Goal: Task Accomplishment & Management: Complete application form

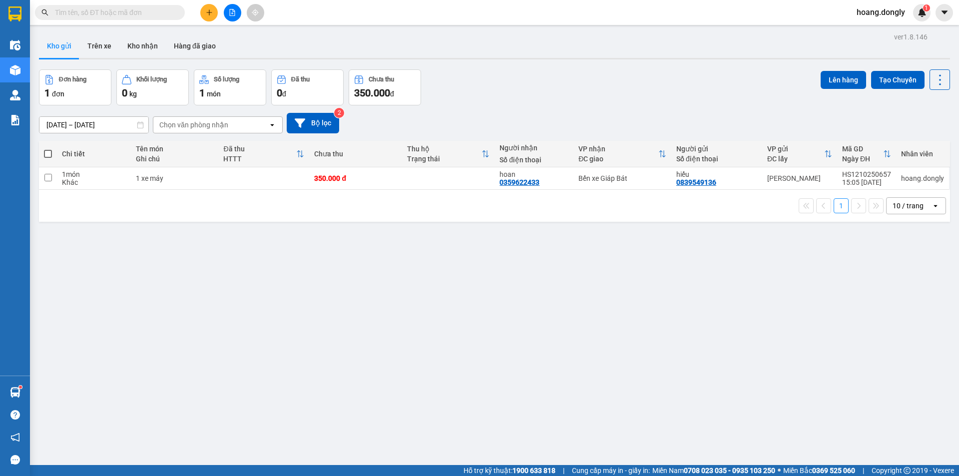
click at [209, 17] on button at bounding box center [208, 12] width 17 height 17
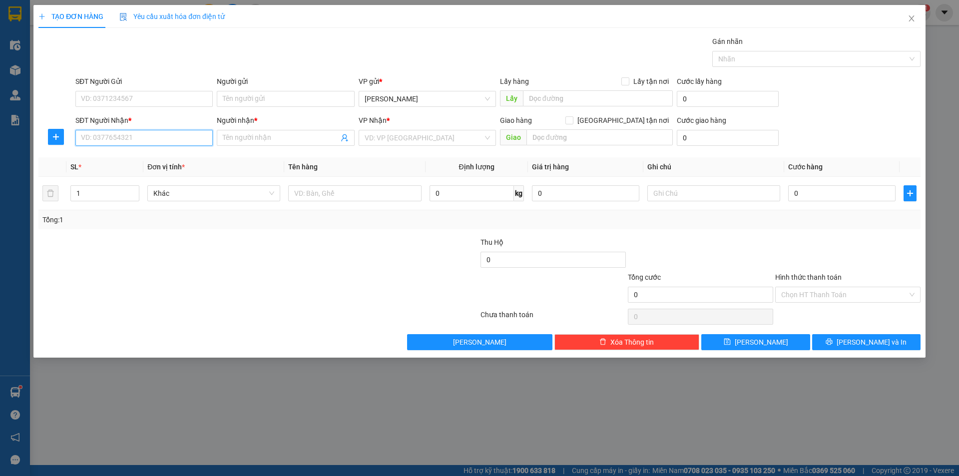
click at [146, 134] on input "SĐT Người Nhận *" at bounding box center [143, 138] width 137 height 16
type input "0996997686"
click at [127, 158] on div "0996997686 - hâu" at bounding box center [143, 157] width 125 height 11
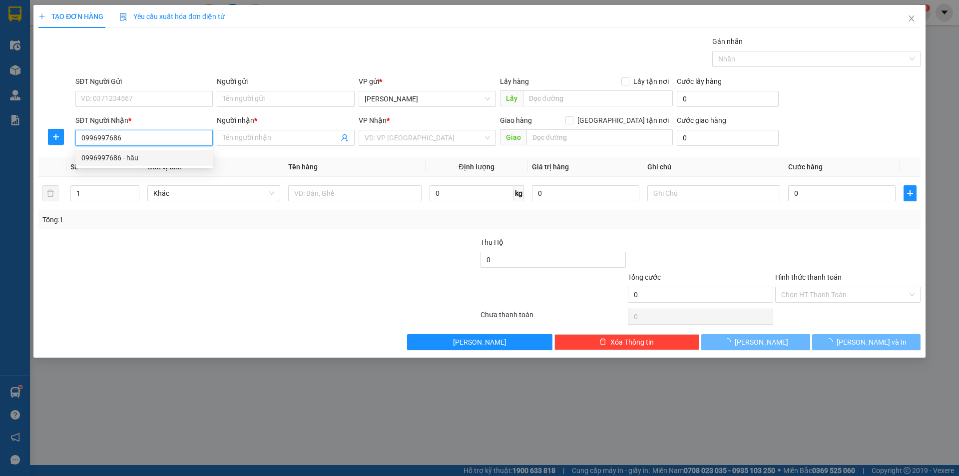
type input "hâu"
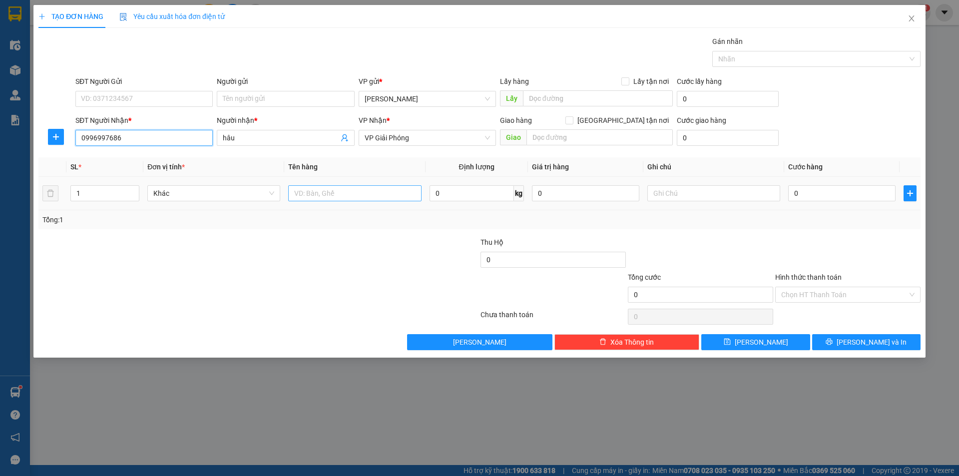
type input "0996997686"
click at [332, 191] on input "text" at bounding box center [354, 193] width 133 height 16
type input "1 thùng xốp"
click at [350, 267] on div at bounding box center [405, 254] width 147 height 35
click at [794, 194] on input "0" at bounding box center [841, 193] width 107 height 16
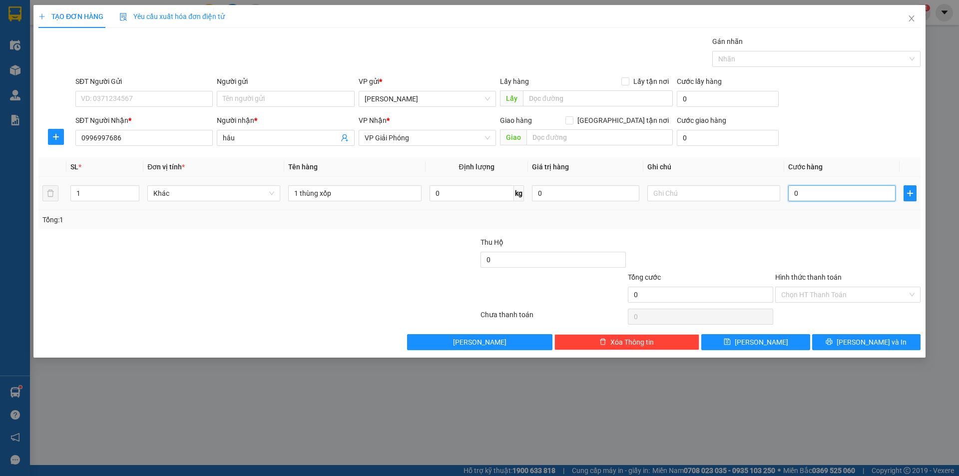
click at [792, 188] on input "0" at bounding box center [841, 193] width 107 height 16
type input "50"
click at [706, 237] on div at bounding box center [700, 254] width 147 height 35
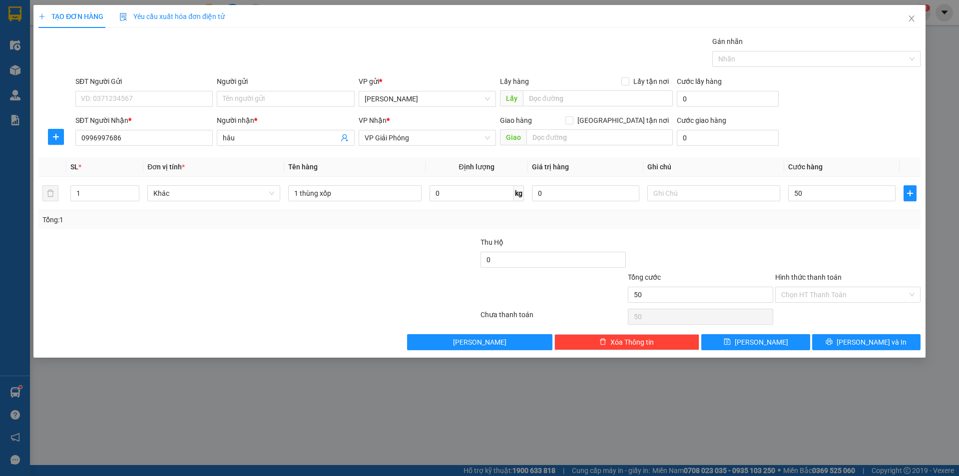
type input "50.000"
click at [866, 341] on span "[PERSON_NAME] và In" at bounding box center [871, 342] width 70 height 11
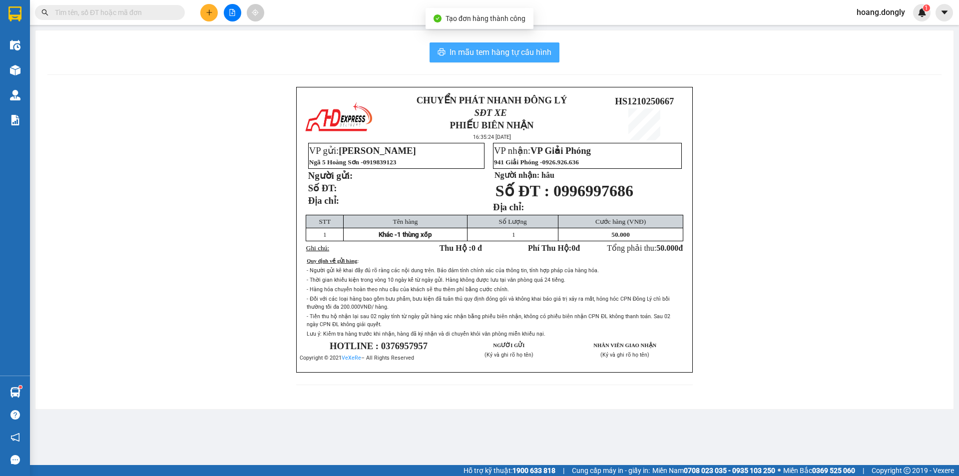
drag, startPoint x: 484, startPoint y: 47, endPoint x: 489, endPoint y: 49, distance: 5.1
click at [485, 47] on span "In mẫu tem hàng tự cấu hình" at bounding box center [500, 52] width 102 height 12
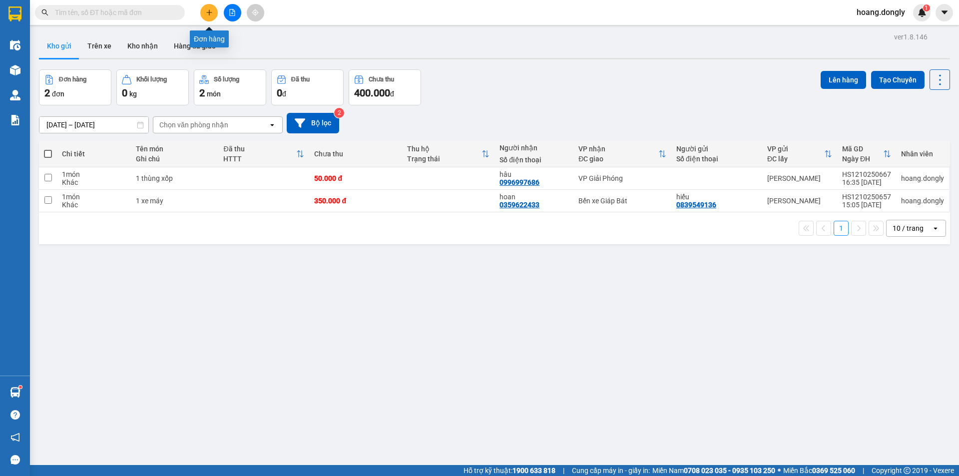
click at [210, 17] on button at bounding box center [208, 12] width 17 height 17
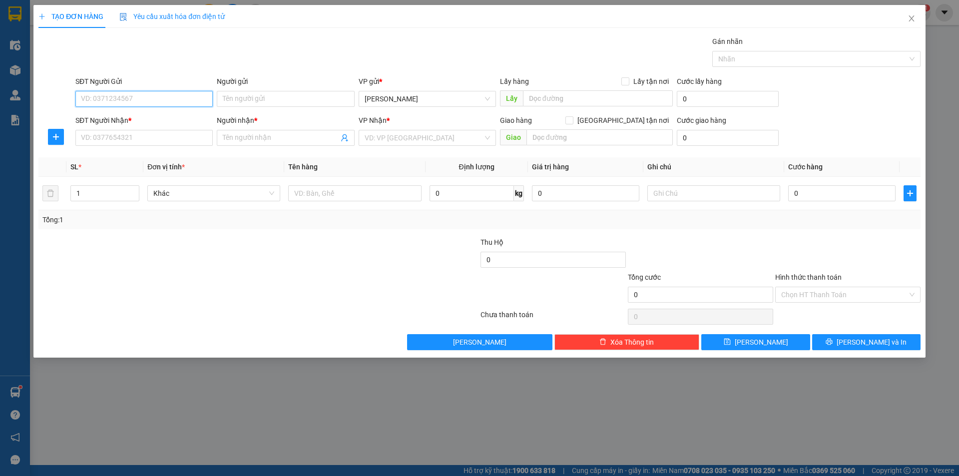
click at [164, 95] on input "SĐT Người Gửi" at bounding box center [143, 99] width 137 height 16
type input "0936159721"
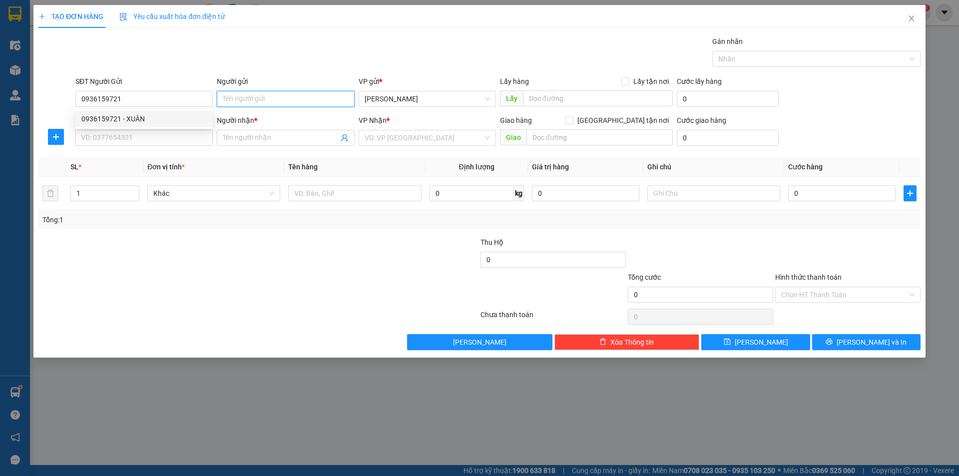
click at [245, 101] on input "Người gửi" at bounding box center [285, 99] width 137 height 16
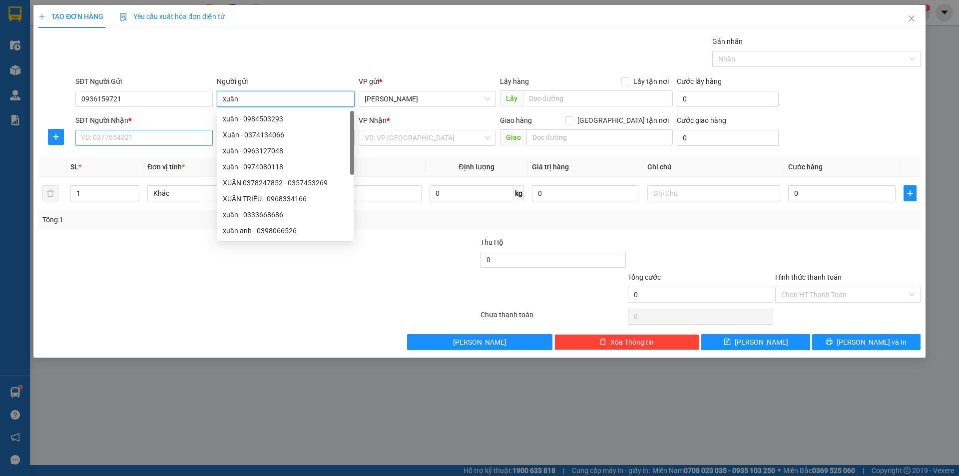
type input "xuân"
click at [100, 137] on input "SĐT Người Nhận *" at bounding box center [143, 138] width 137 height 16
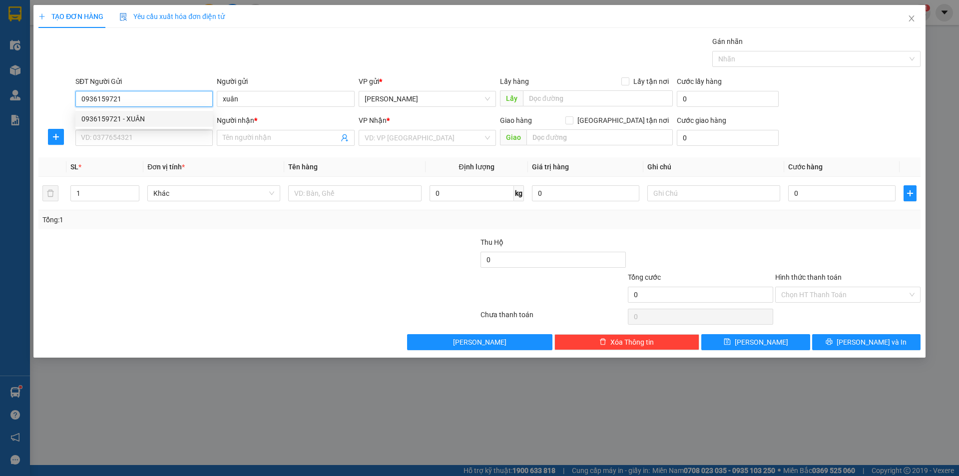
drag, startPoint x: 123, startPoint y: 97, endPoint x: 73, endPoint y: 99, distance: 50.5
click at [73, 99] on div "SĐT Người Gửi 0936159721" at bounding box center [143, 93] width 141 height 35
click at [115, 138] on input "SĐT Người Nhận *" at bounding box center [143, 138] width 137 height 16
click at [114, 136] on input "SĐT Người Nhận *" at bounding box center [143, 138] width 137 height 16
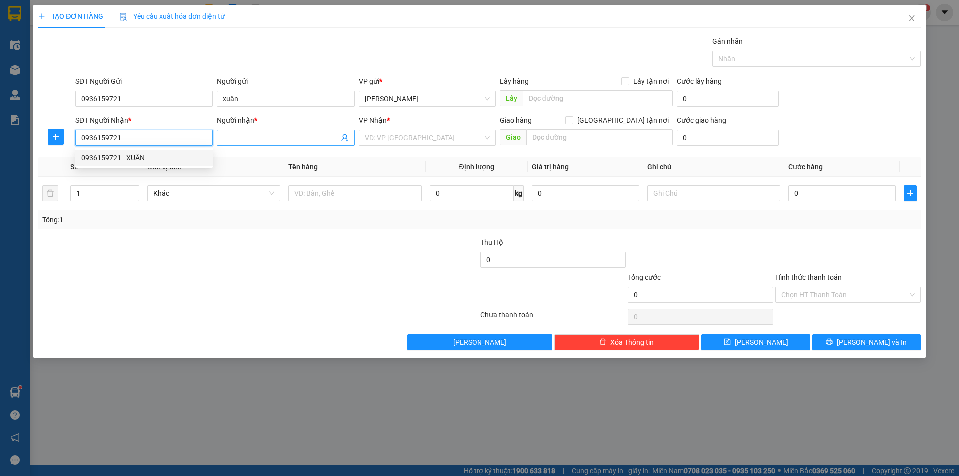
type input "0936159721"
click at [254, 140] on input "Người nhận *" at bounding box center [280, 137] width 115 height 11
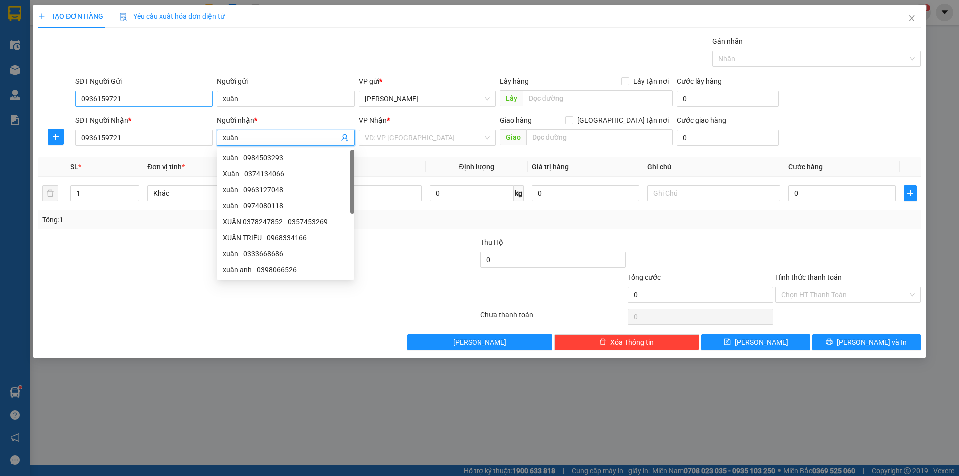
type input "xuân"
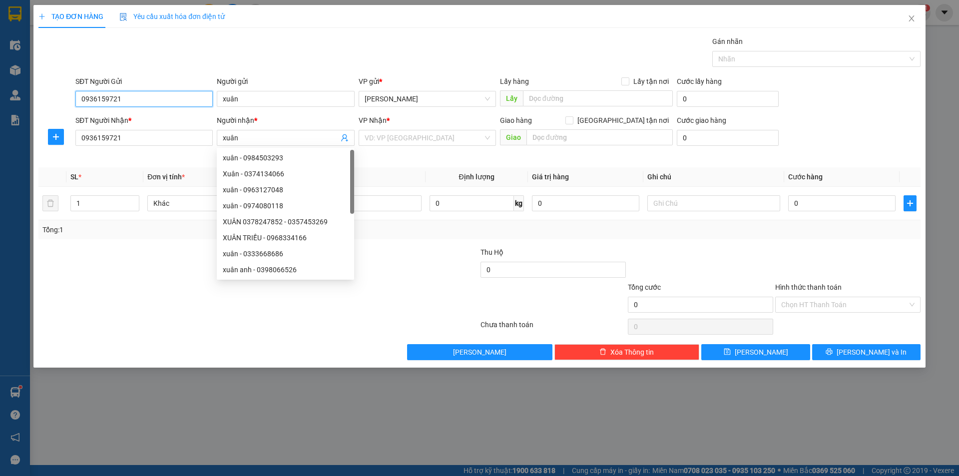
click at [123, 98] on input "0936159721" at bounding box center [143, 99] width 137 height 16
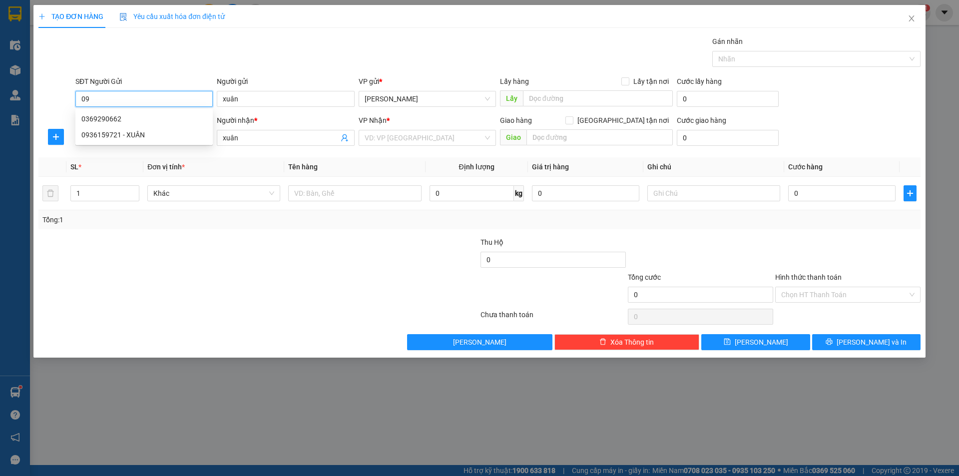
type input "0"
click at [255, 99] on input "xuân" at bounding box center [285, 99] width 137 height 16
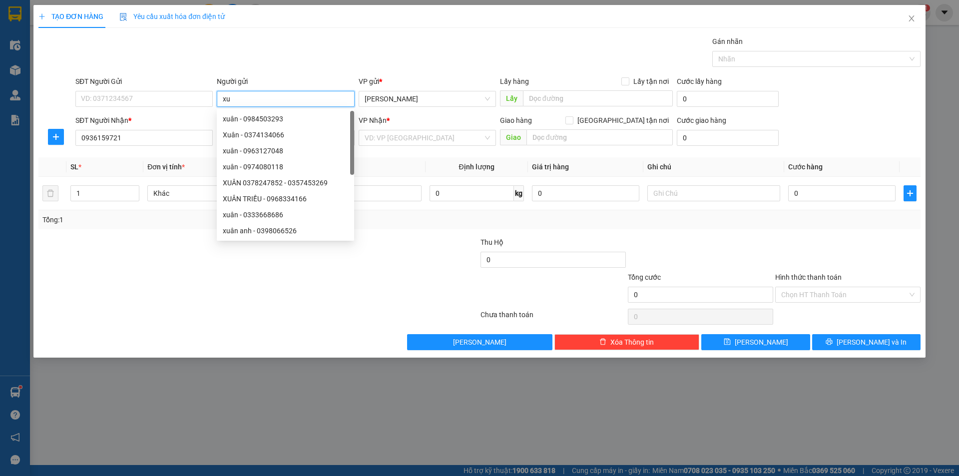
type input "x"
click at [377, 250] on div at bounding box center [405, 254] width 147 height 35
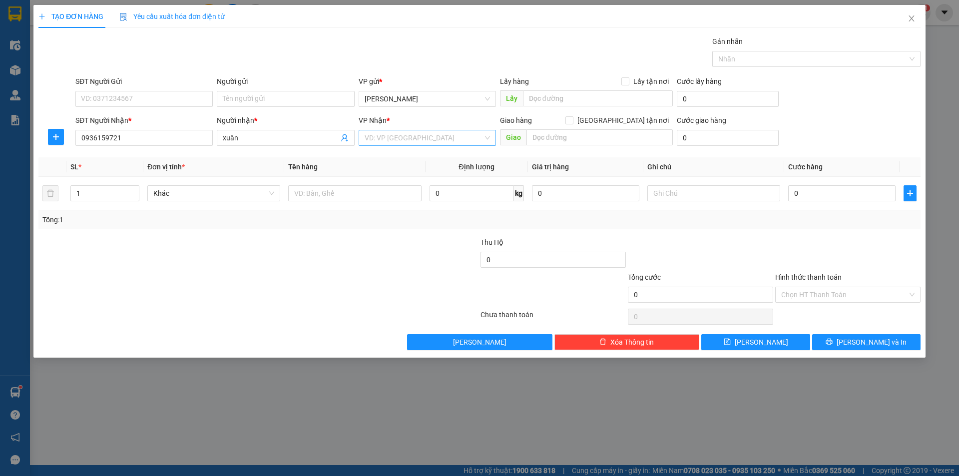
click at [455, 140] on input "search" at bounding box center [424, 137] width 118 height 15
click at [392, 392] on div "VP Giải Phóng" at bounding box center [427, 397] width 125 height 11
click at [315, 190] on input "text" at bounding box center [354, 193] width 133 height 16
type input "1 túi"
click at [792, 193] on input "0" at bounding box center [841, 193] width 107 height 16
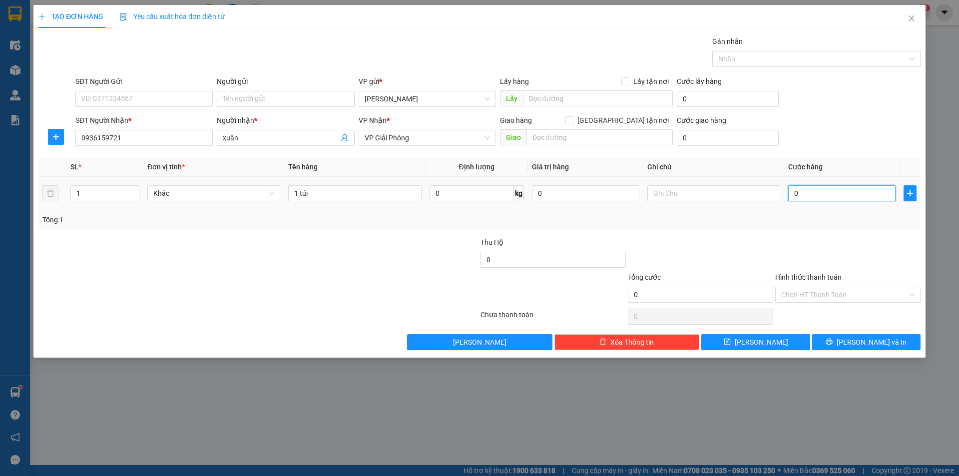
click at [793, 193] on input "0" at bounding box center [841, 193] width 107 height 16
type input "50"
click at [775, 236] on div "Transit Pickup Surcharge Ids Transit Deliver Surcharge Ids Transit Deliver Surc…" at bounding box center [479, 193] width 882 height 314
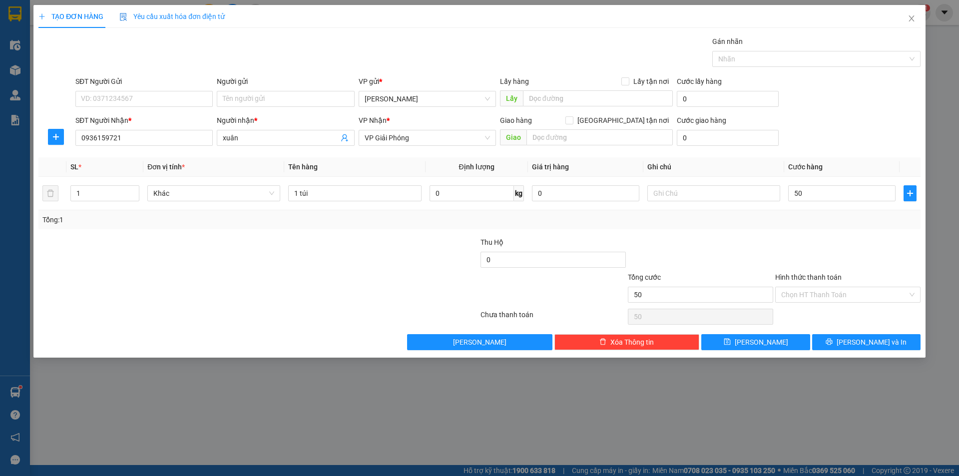
type input "50.000"
click at [859, 342] on span "[PERSON_NAME] và In" at bounding box center [871, 342] width 70 height 11
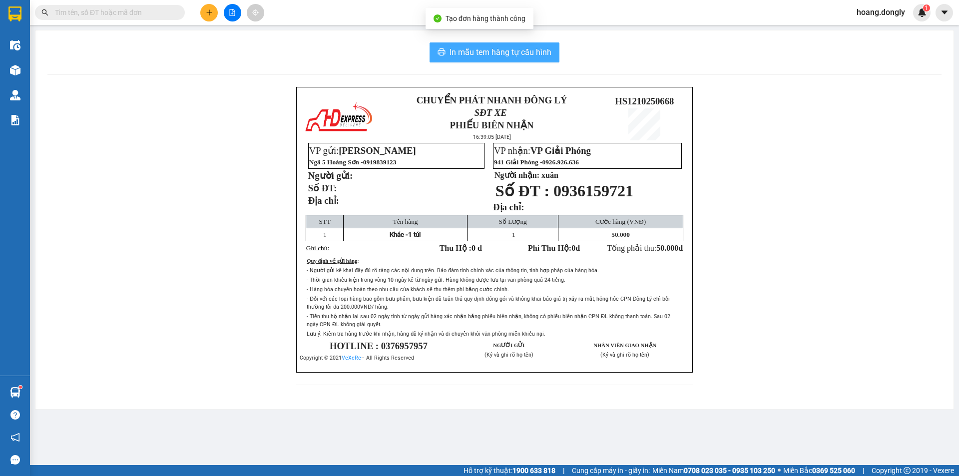
click at [493, 46] on span "In mẫu tem hàng tự cấu hình" at bounding box center [500, 52] width 102 height 12
